Goal: Complete application form: Complete application form

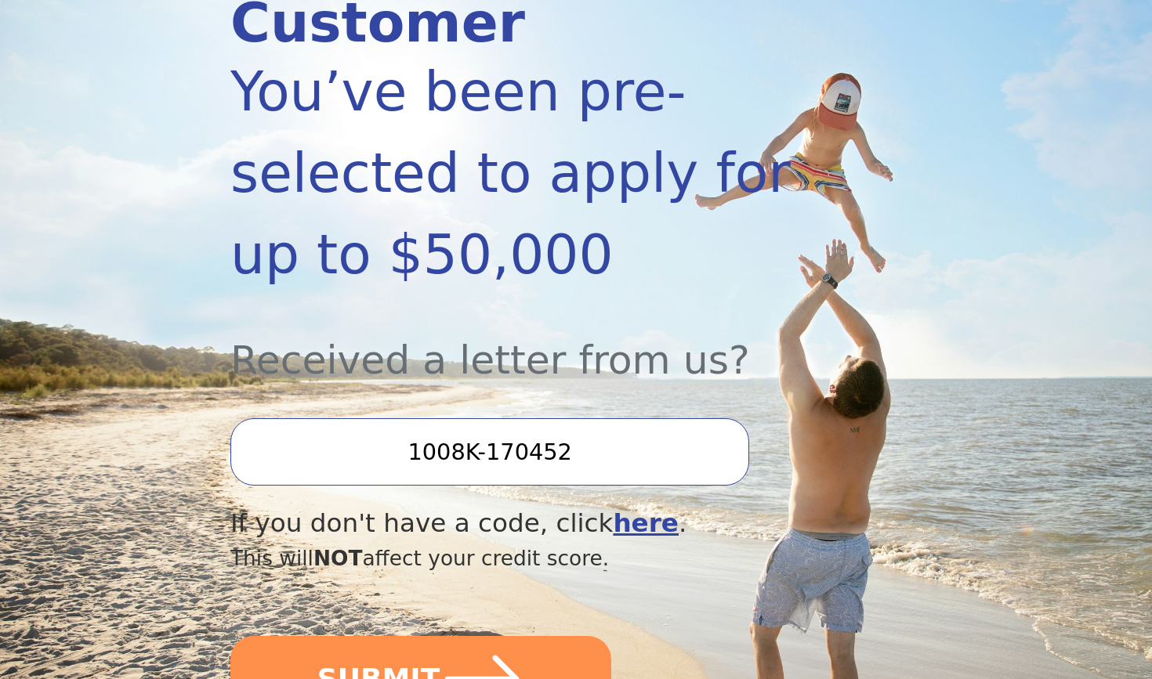
scroll to position [288, 0]
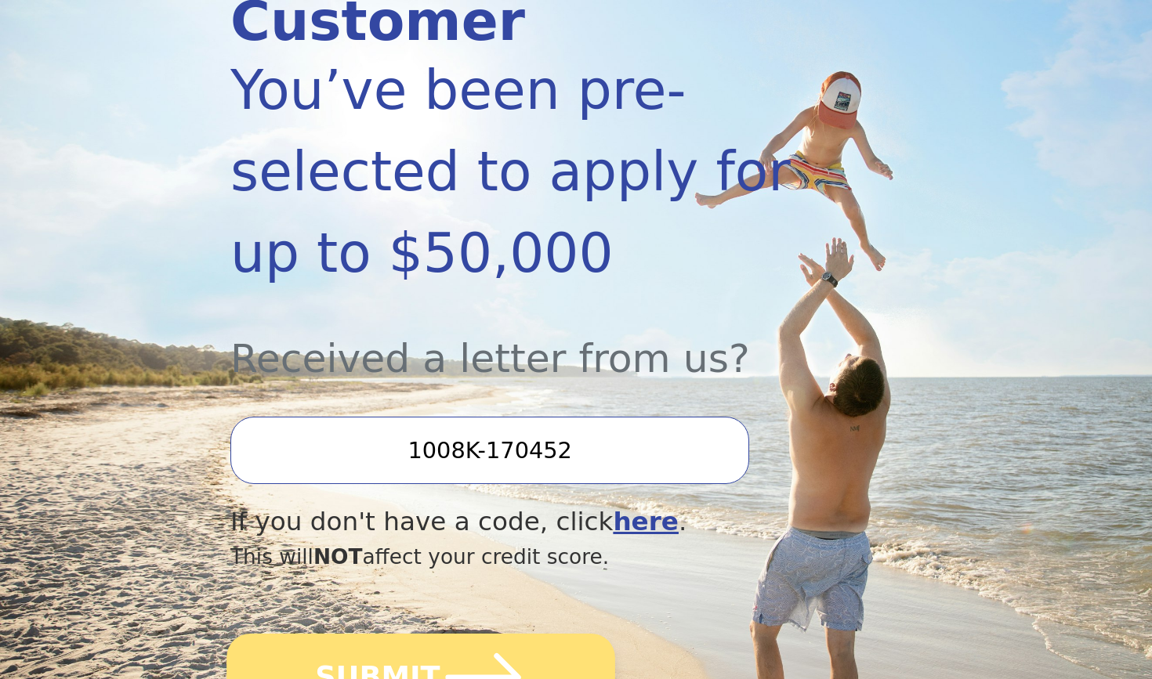
click at [447, 639] on icon "submit" at bounding box center [483, 678] width 86 height 86
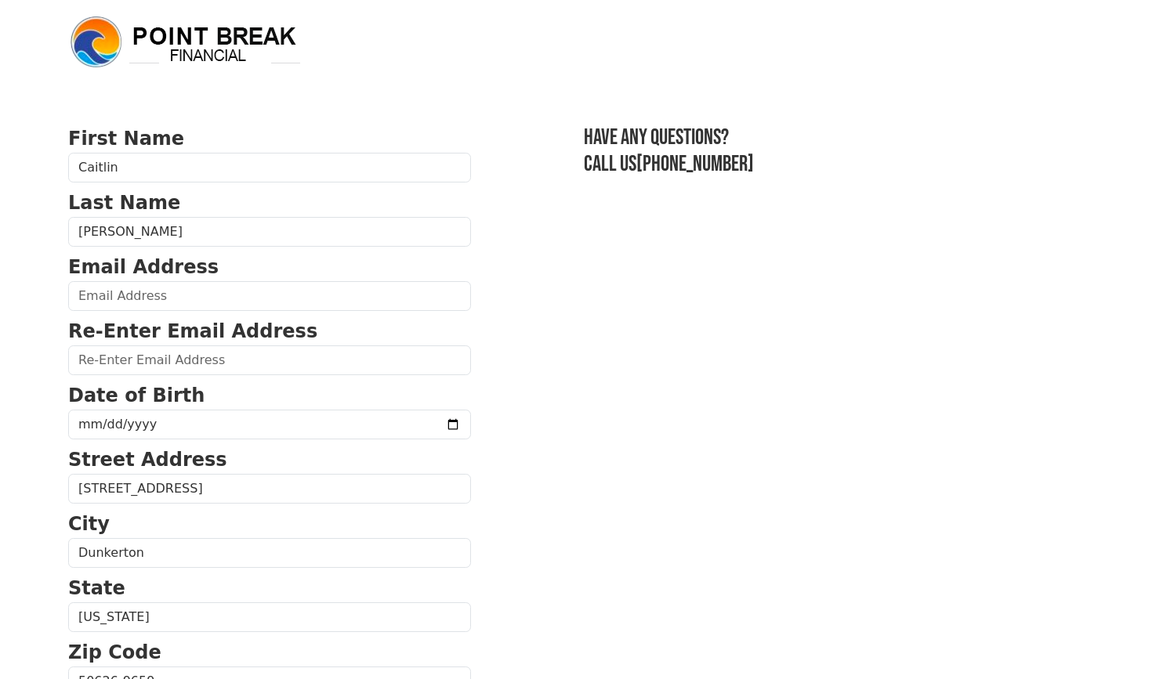
scroll to position [4, 0]
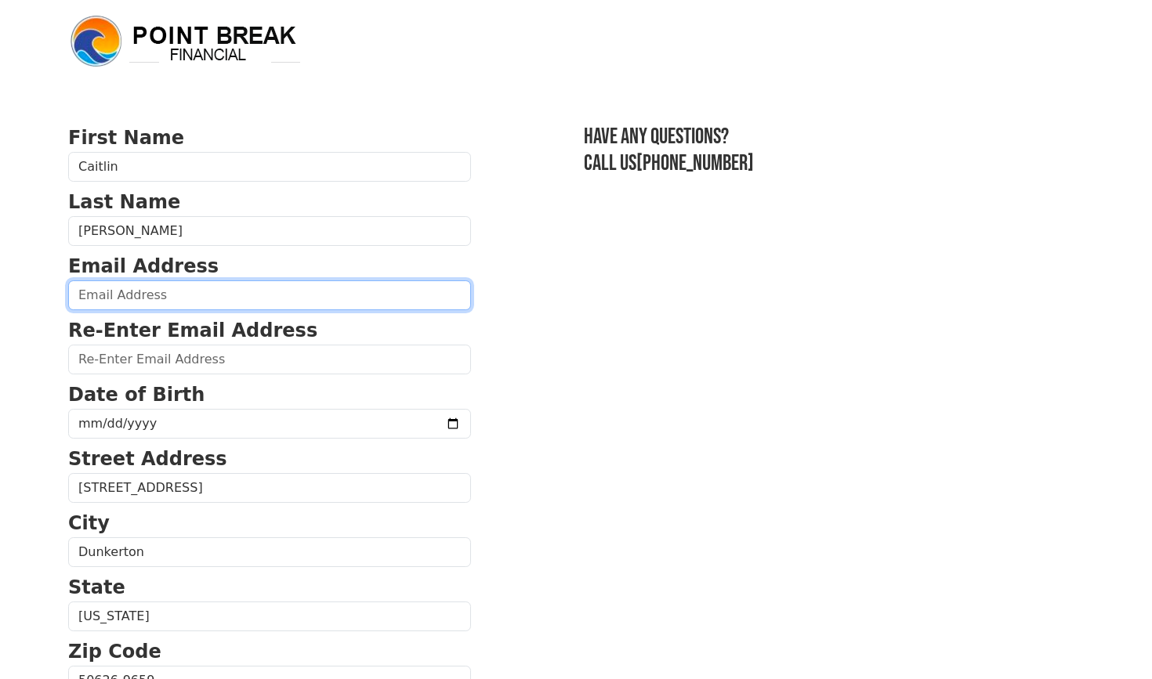
type input "[EMAIL_ADDRESS][DOMAIN_NAME]"
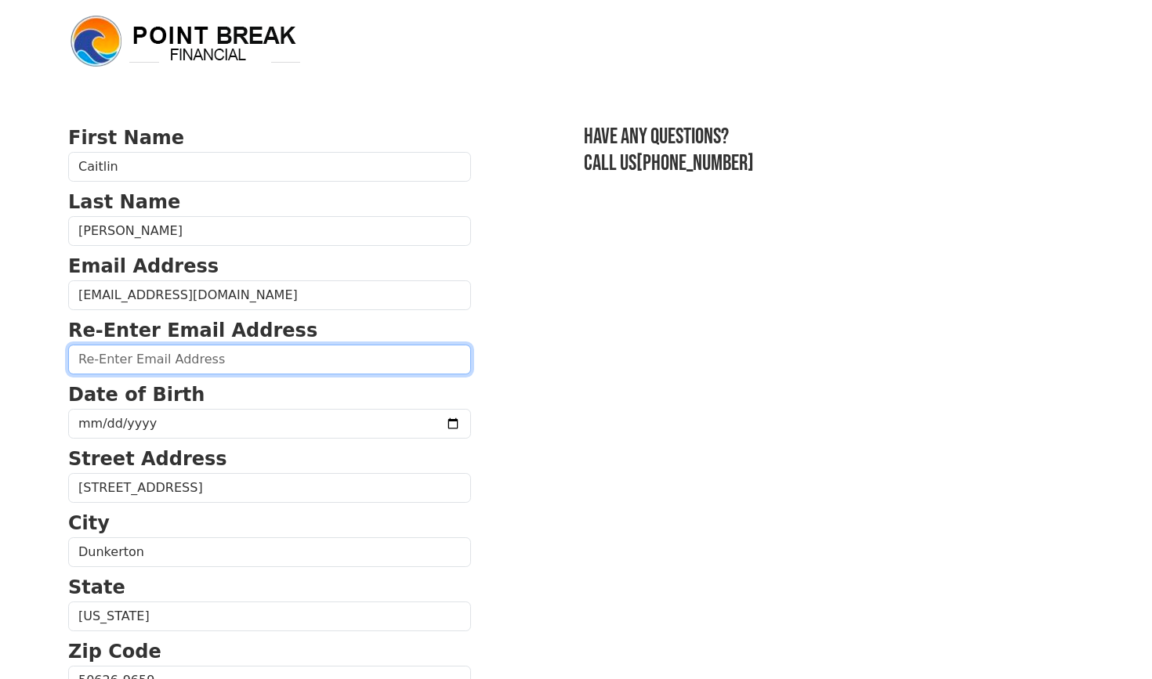
type input "dk736@hotmail.com"
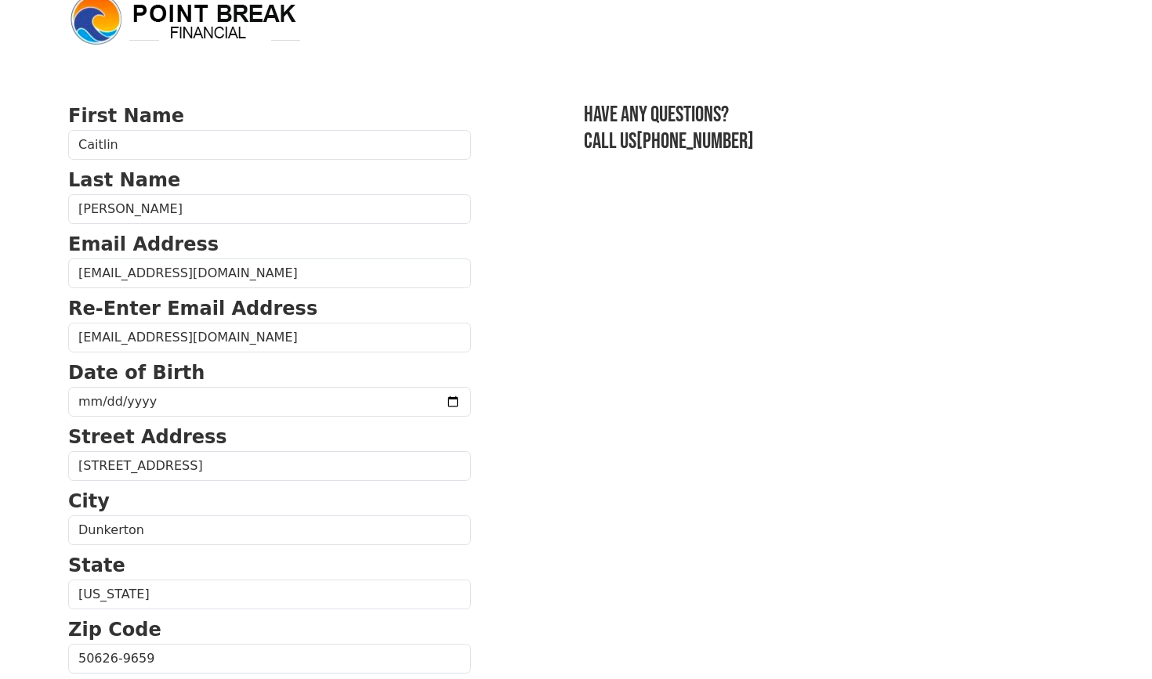
scroll to position [31, 0]
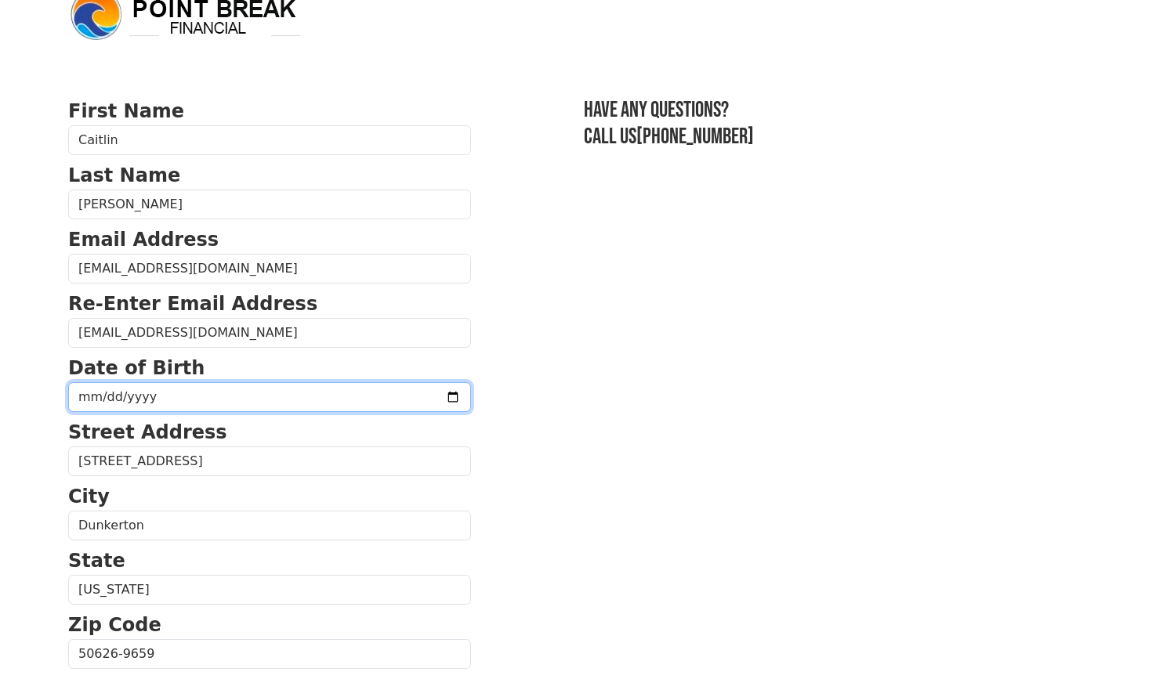
click at [180, 397] on input "date" at bounding box center [269, 397] width 403 height 30
click at [89, 397] on input "date" at bounding box center [269, 397] width 403 height 30
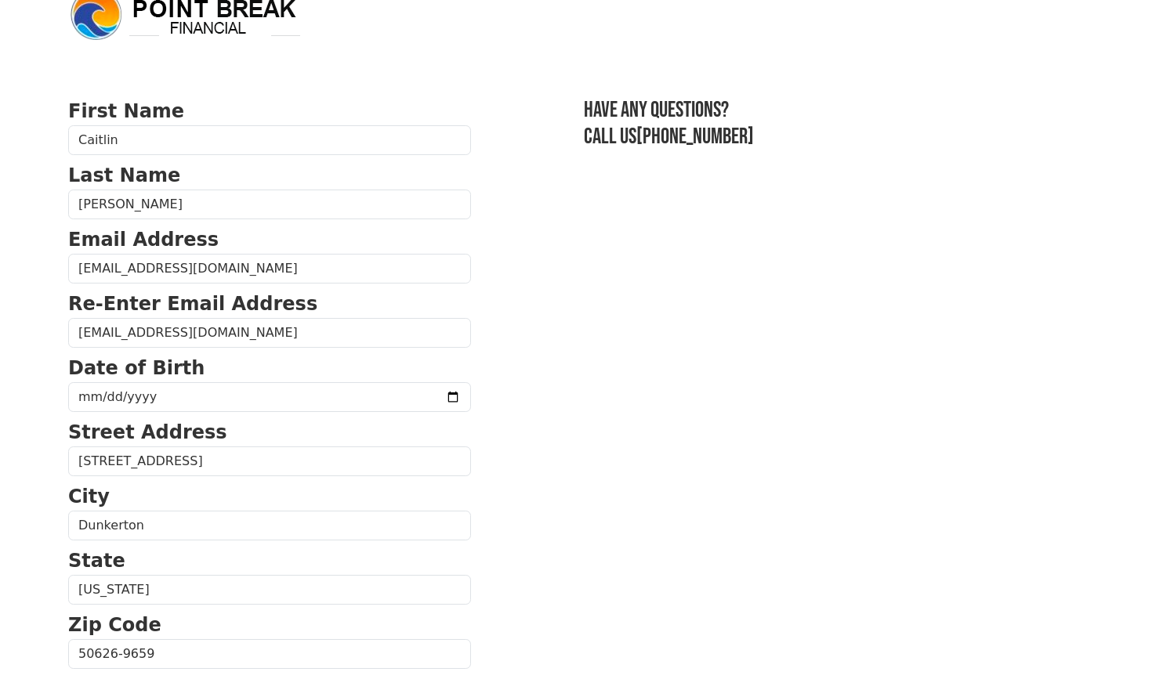
type input "1985-09-04"
click at [326, 521] on input "Dunkerton" at bounding box center [269, 526] width 403 height 30
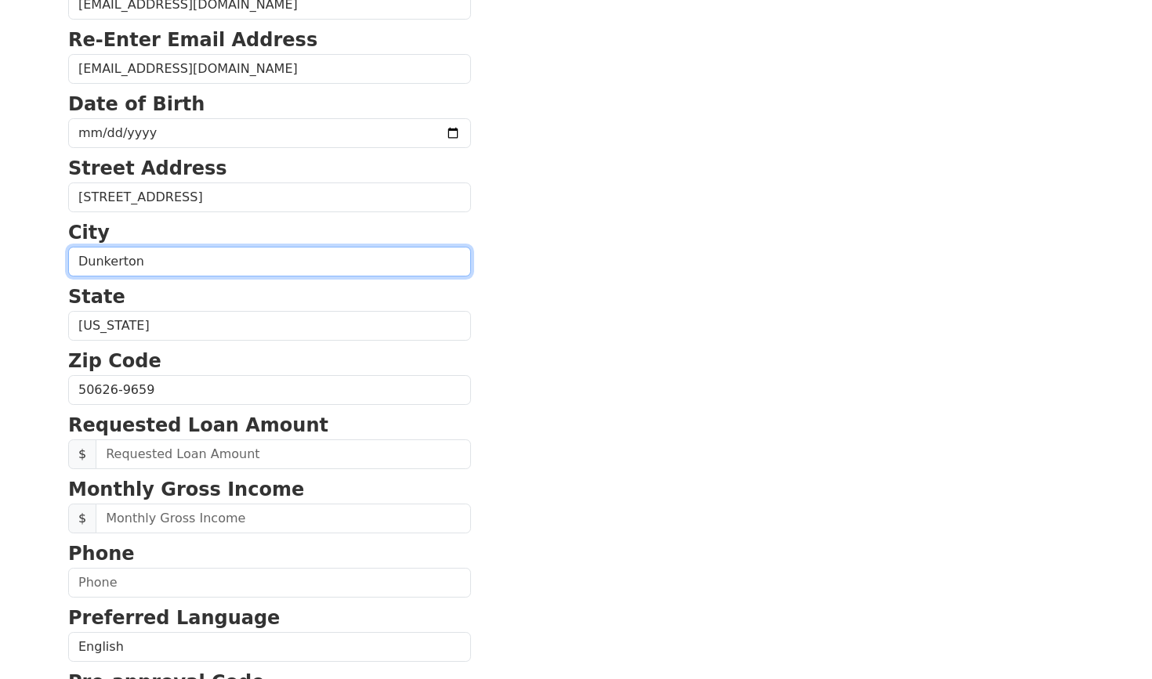
scroll to position [299, 0]
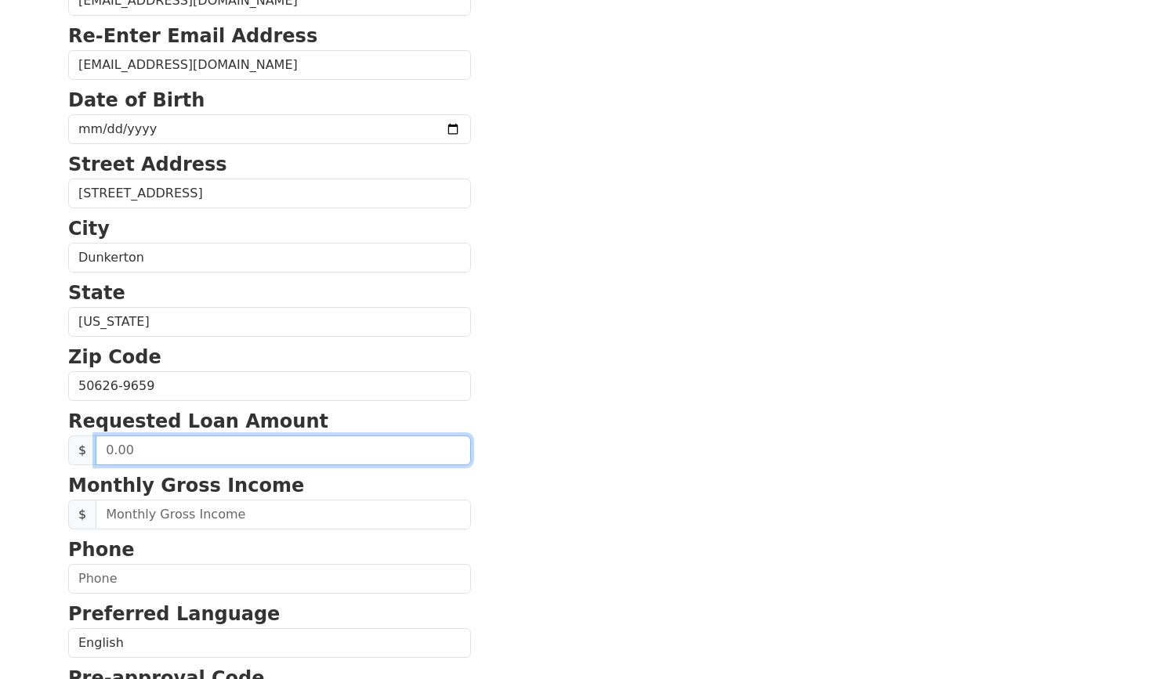
click at [133, 451] on input "text" at bounding box center [283, 451] width 375 height 30
type input "40,000.00"
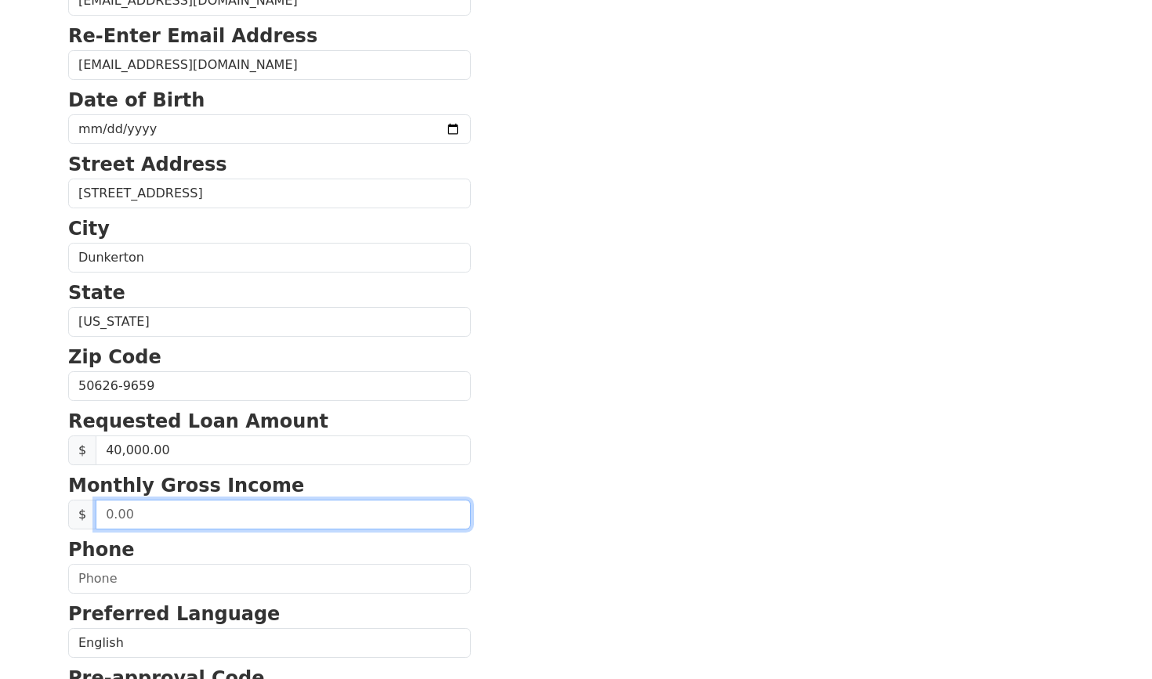
click at [154, 520] on input "text" at bounding box center [283, 515] width 375 height 30
type input "14.50"
click at [253, 561] on p "Phone" at bounding box center [269, 550] width 403 height 28
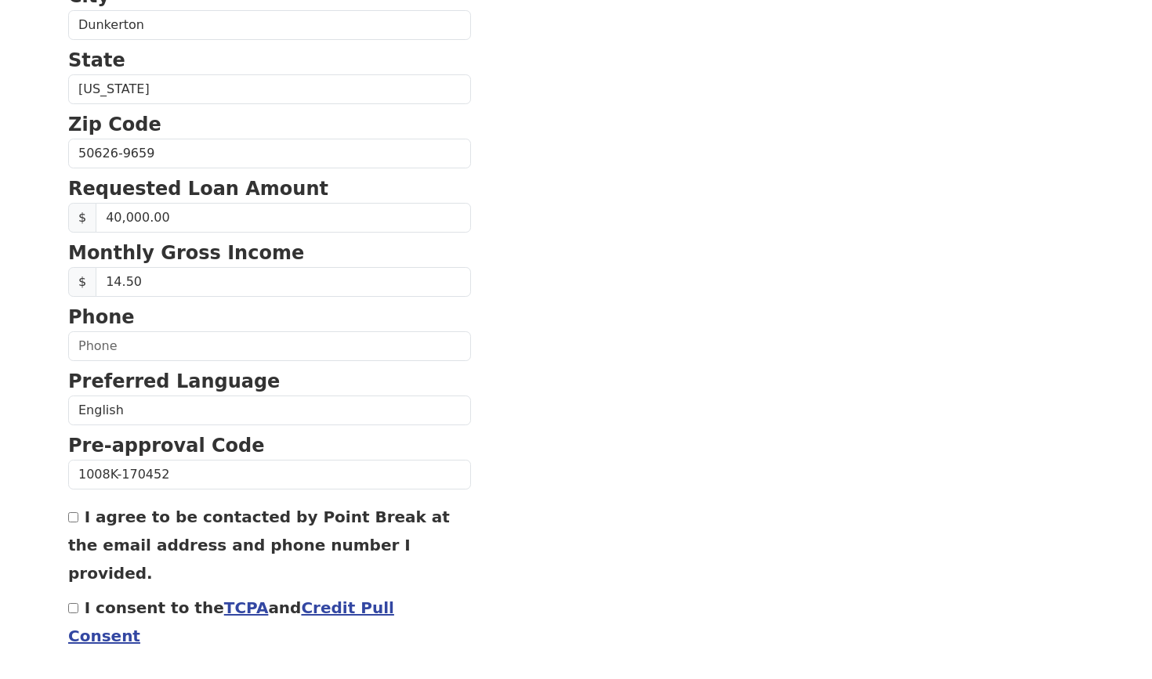
scroll to position [533, 0]
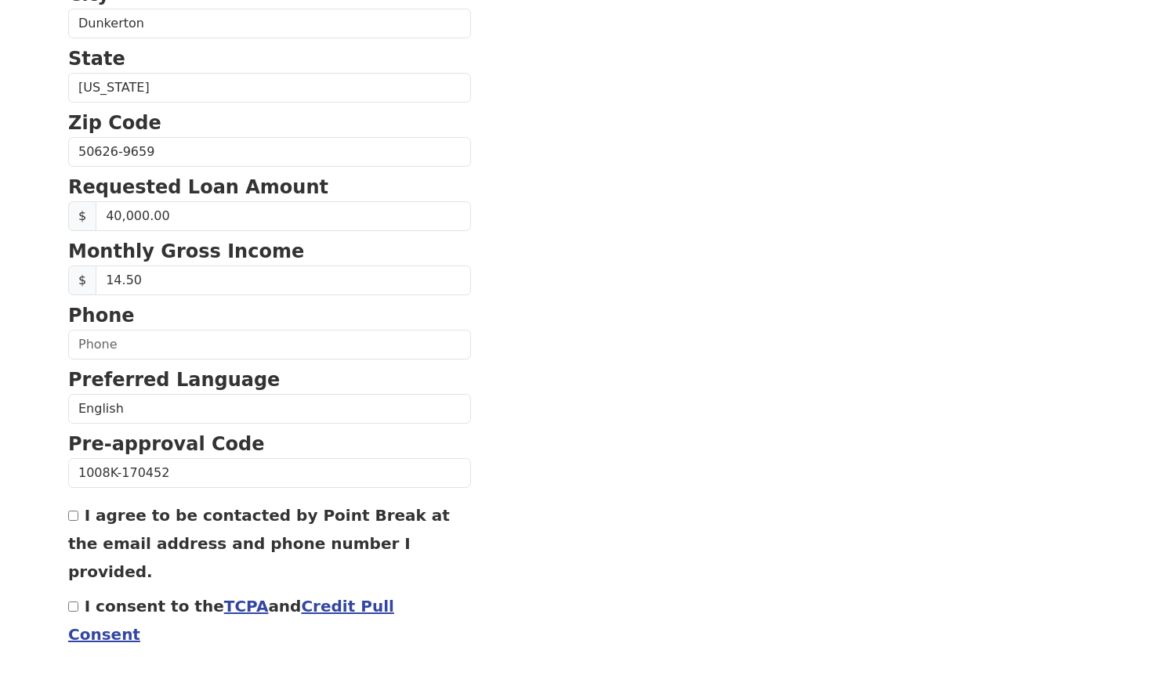
click at [78, 515] on div "I agree to be contacted by Point Break at the email address and phone number I …" at bounding box center [269, 543] width 403 height 85
click at [71, 521] on input "I agree to be contacted by Point Break at the email address and phone number I …" at bounding box center [73, 516] width 10 height 10
checkbox input "true"
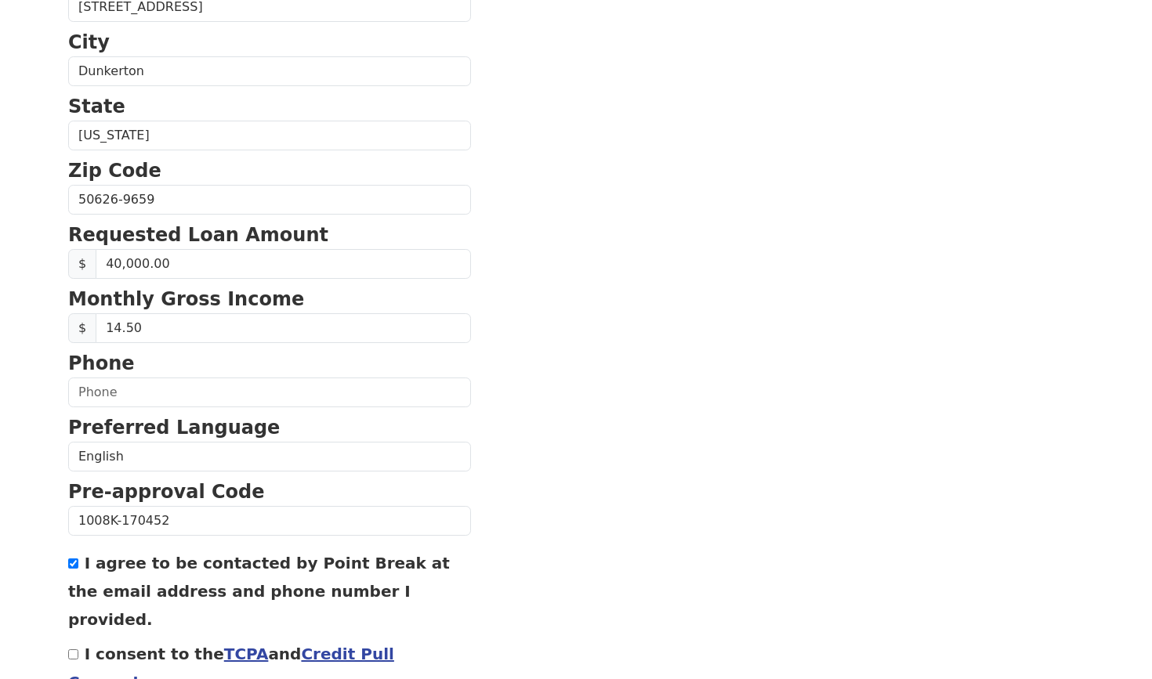
scroll to position [484, 0]
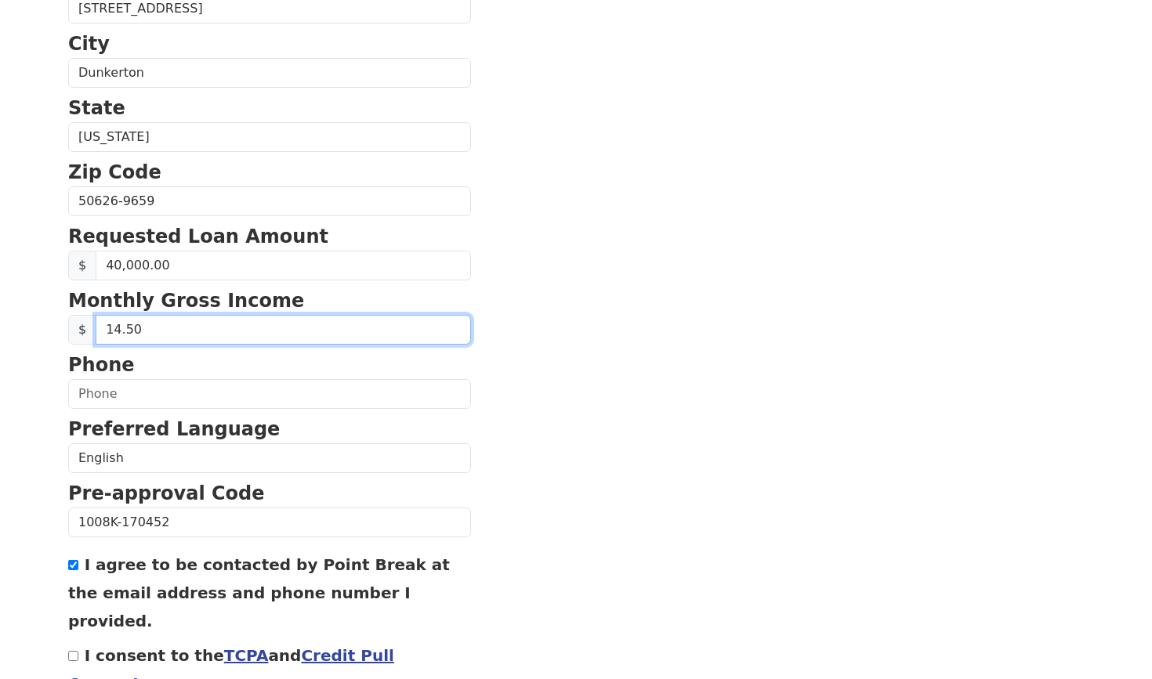
click at [161, 335] on input "14.50" at bounding box center [283, 330] width 375 height 30
drag, startPoint x: 189, startPoint y: 328, endPoint x: 34, endPoint y: 333, distance: 154.5
click at [156, 337] on input "14.50" at bounding box center [283, 330] width 375 height 30
click at [157, 335] on input "14.50" at bounding box center [283, 330] width 375 height 30
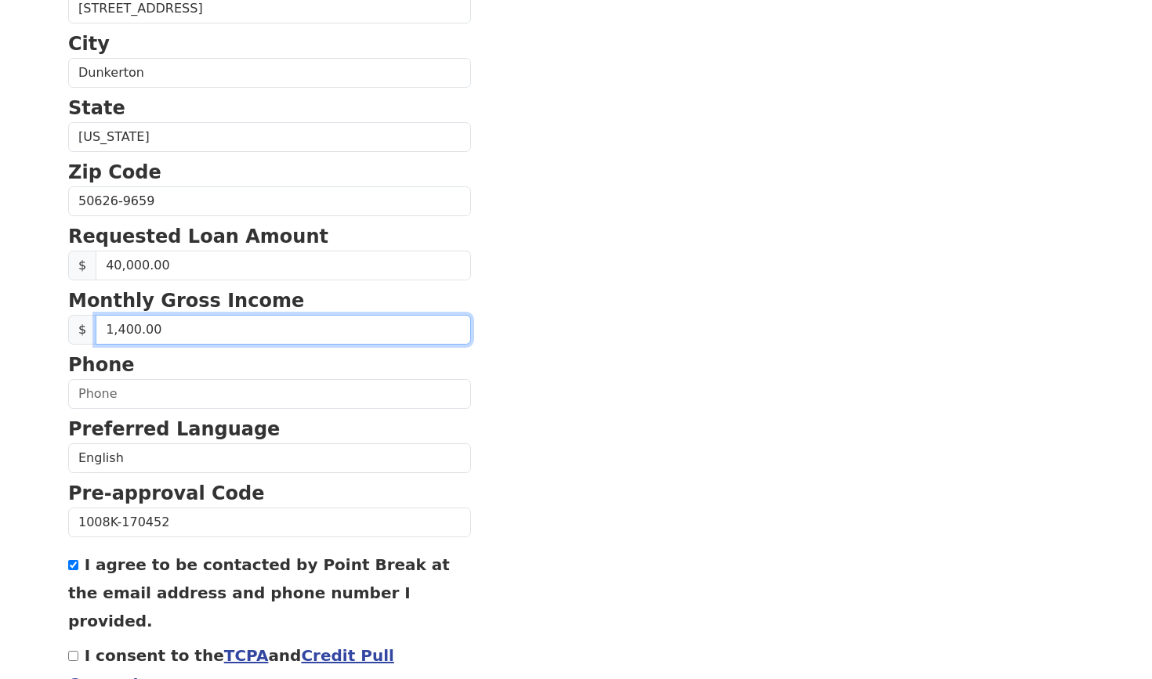
type input "14,000.00"
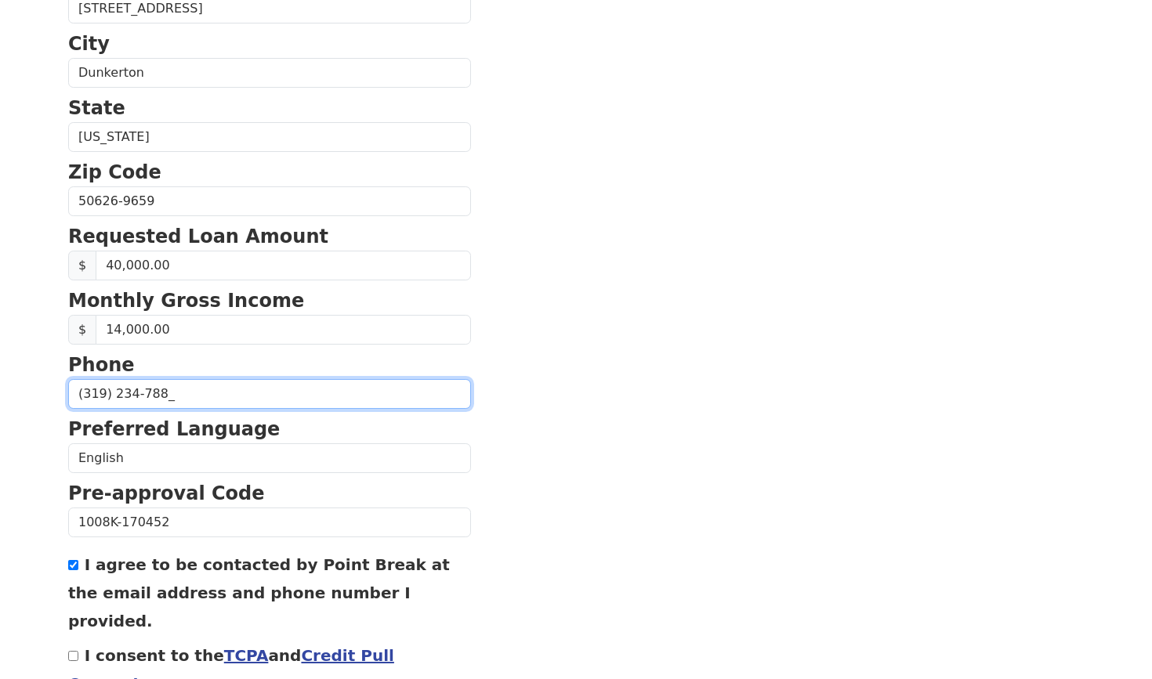
type input "(319) 234-7889"
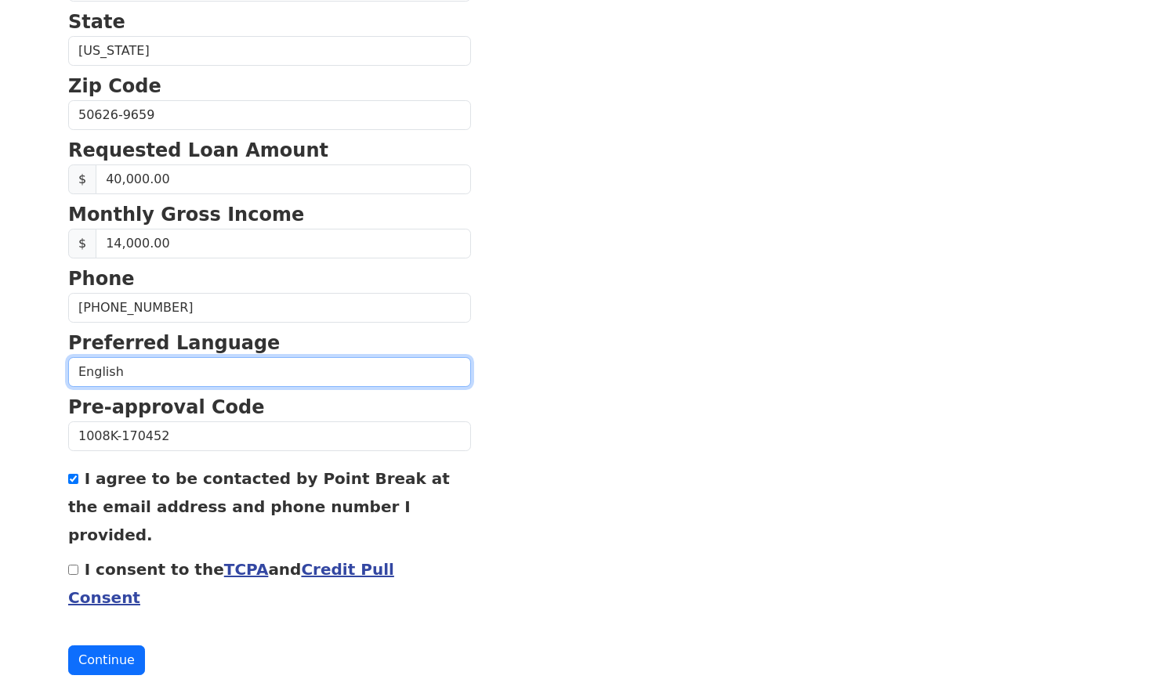
scroll to position [567, 0]
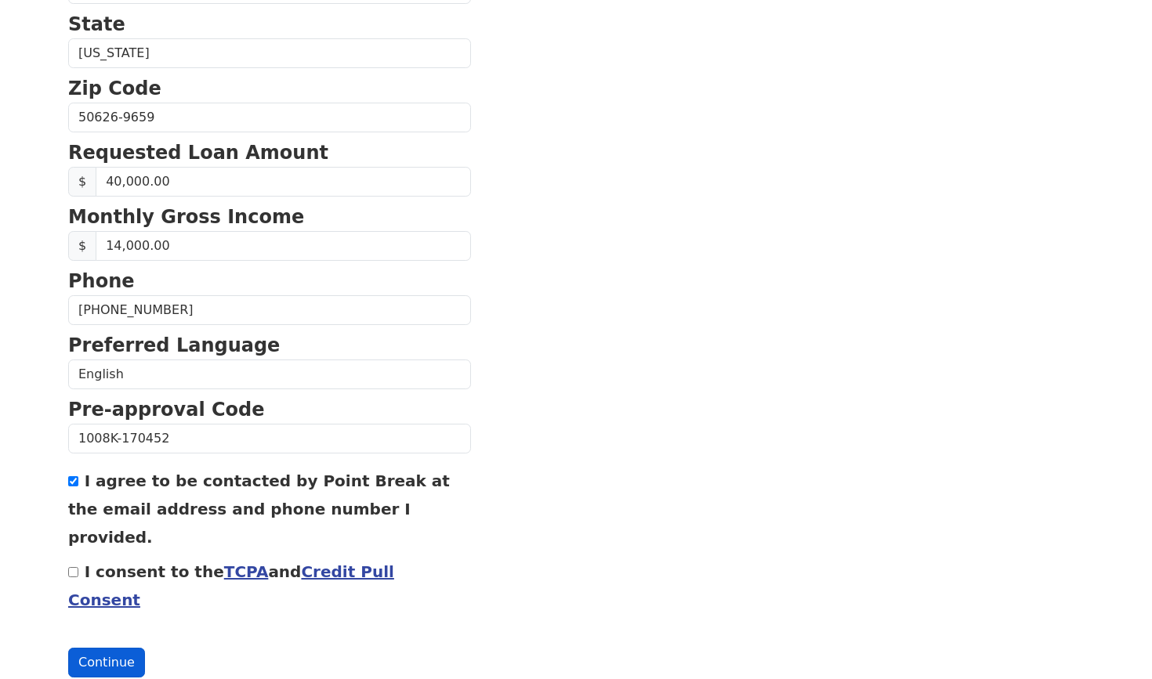
click at [100, 648] on button "Continue" at bounding box center [106, 663] width 77 height 30
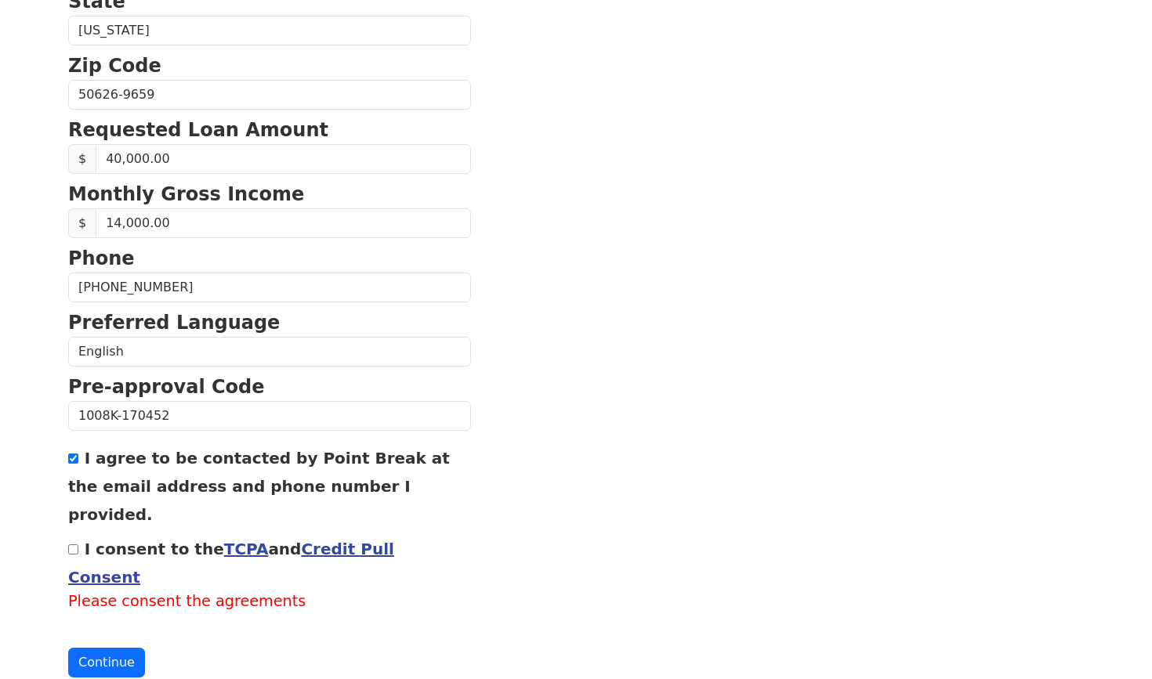
scroll to position [589, 0]
click at [76, 545] on input "I consent to the TCPA and Credit Pull Consent" at bounding box center [73, 550] width 10 height 10
checkbox input "true"
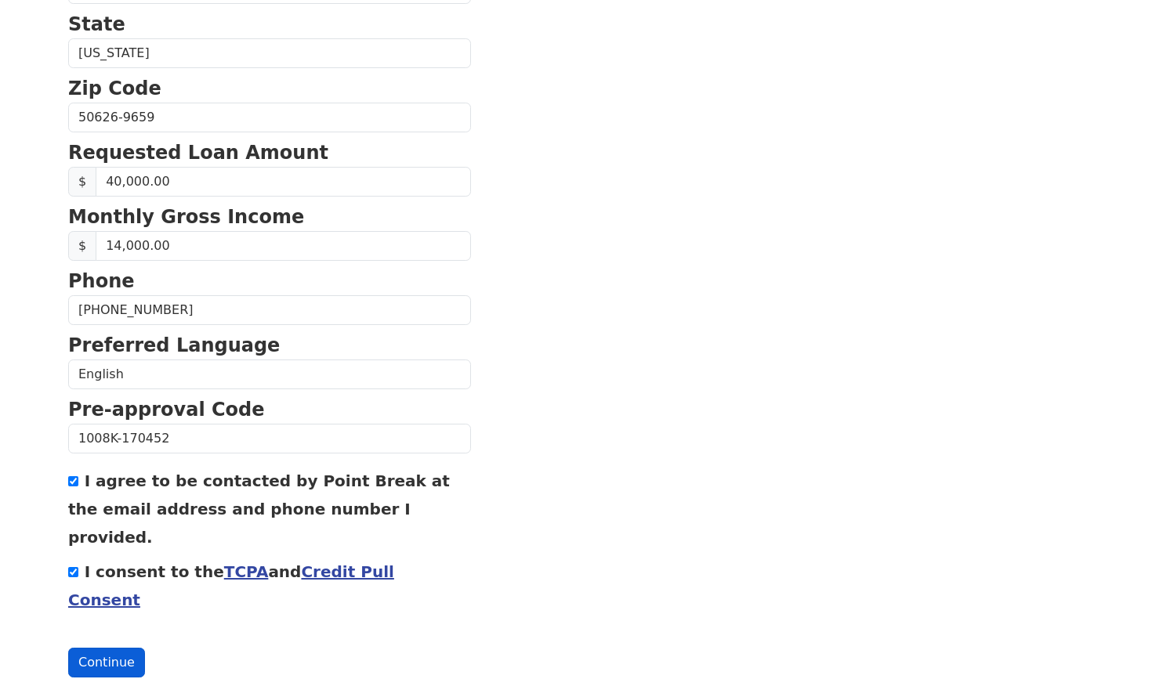
click at [115, 648] on button "Continue" at bounding box center [106, 663] width 77 height 30
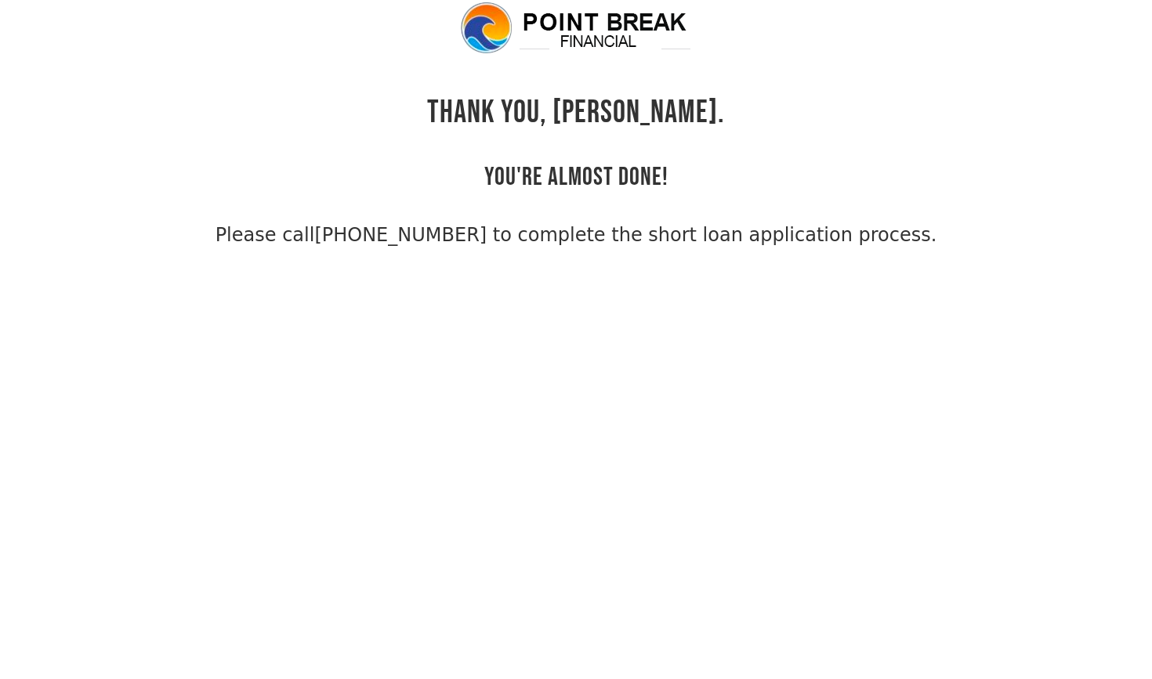
scroll to position [38, 0]
